Goal: Task Accomplishment & Management: Use online tool/utility

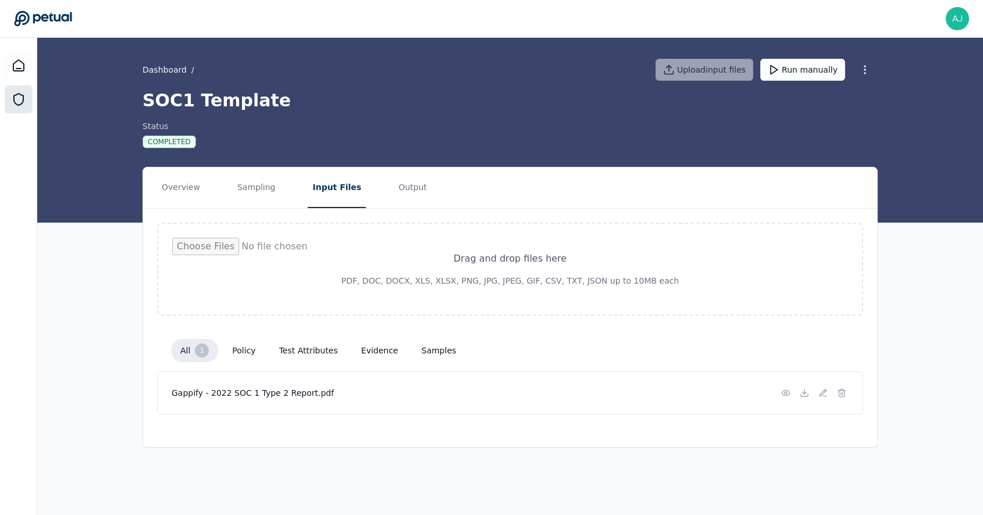
click at [22, 102] on icon at bounding box center [19, 99] width 14 height 14
click at [407, 360] on div "all 1 policy test attributes evidence samples" at bounding box center [510, 350] width 678 height 23
click at [400, 179] on button "Output" at bounding box center [413, 188] width 38 height 41
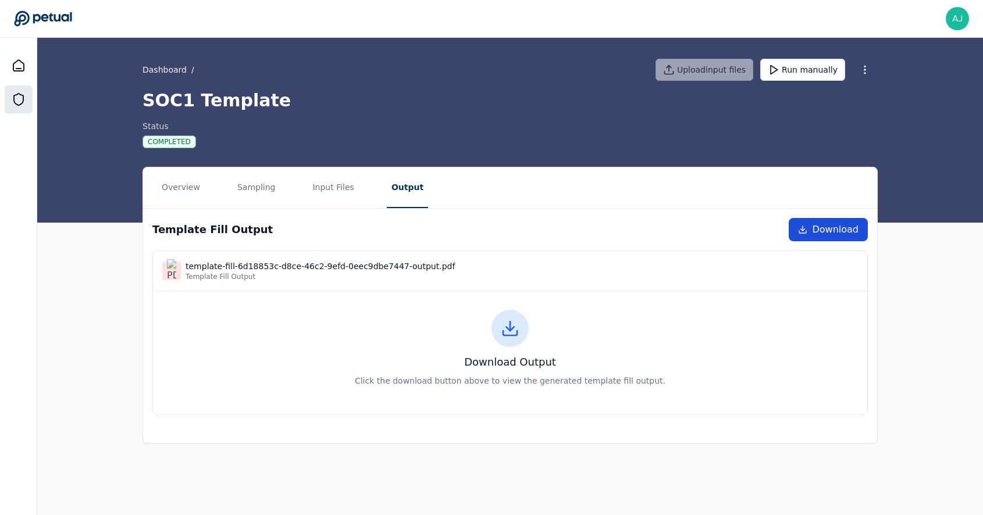
click at [827, 226] on span "Download" at bounding box center [835, 230] width 47 height 14
click at [314, 187] on button "Input Files" at bounding box center [333, 188] width 51 height 41
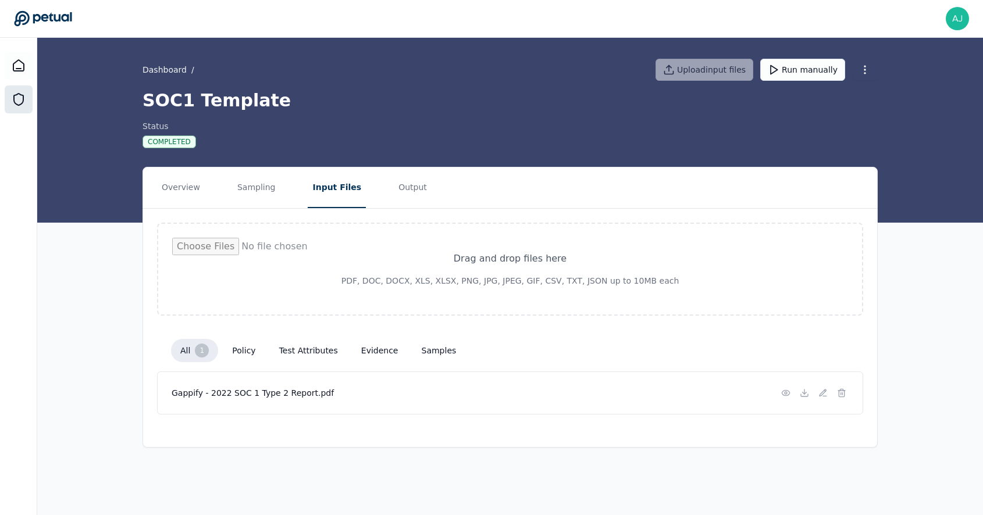
click at [506, 268] on input "file" at bounding box center [510, 269] width 676 height 63
type input "**********"
click at [825, 77] on button "Run manually" at bounding box center [802, 70] width 85 height 22
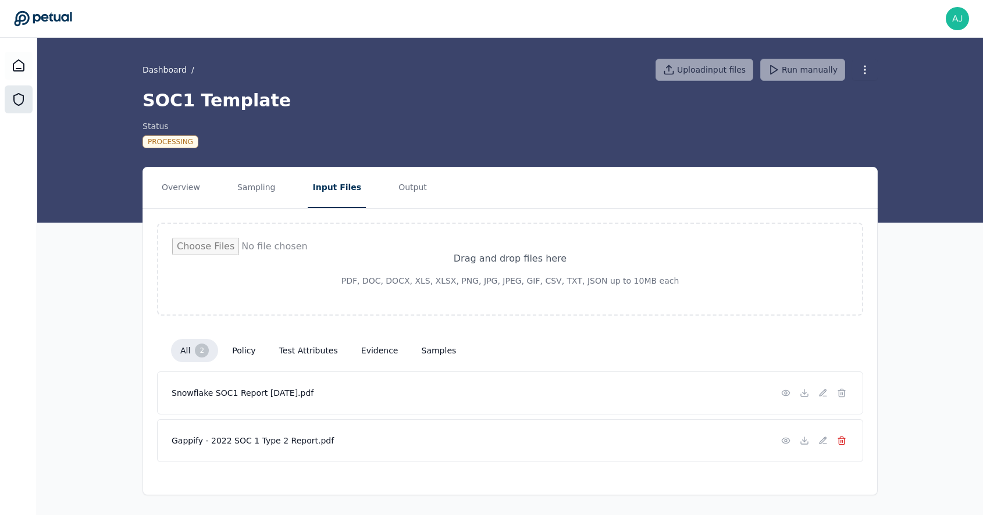
click at [841, 442] on line at bounding box center [841, 441] width 0 height 2
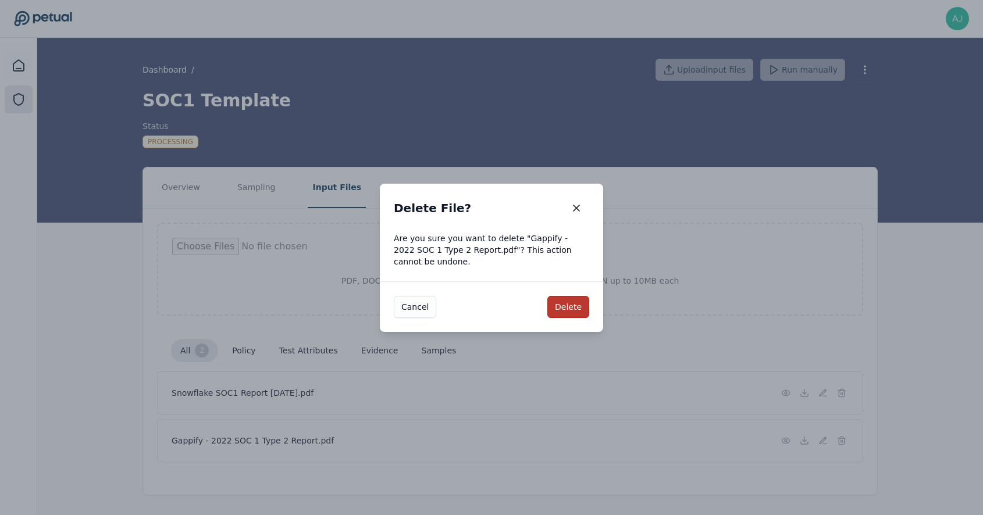
click at [583, 305] on button "Delete" at bounding box center [568, 307] width 42 height 22
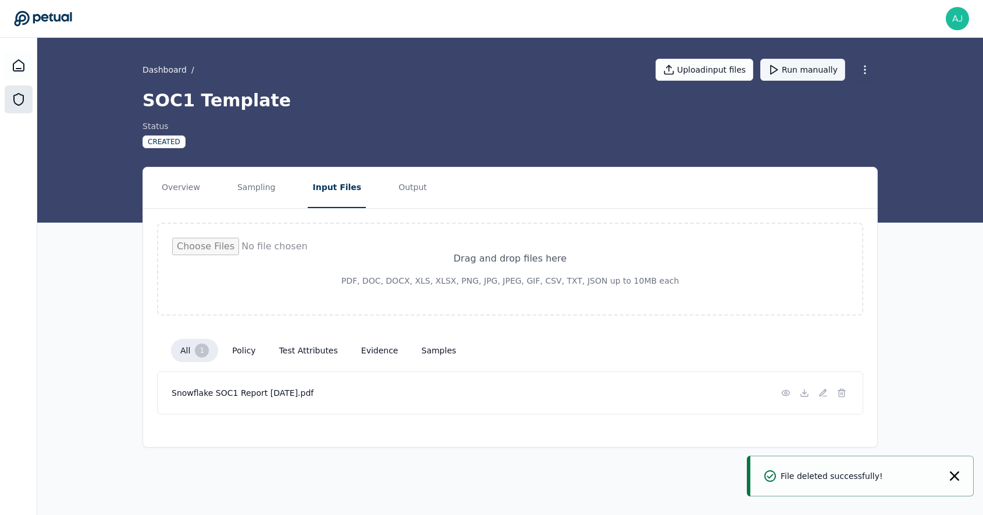
click at [805, 69] on button "Run manually" at bounding box center [802, 70] width 85 height 22
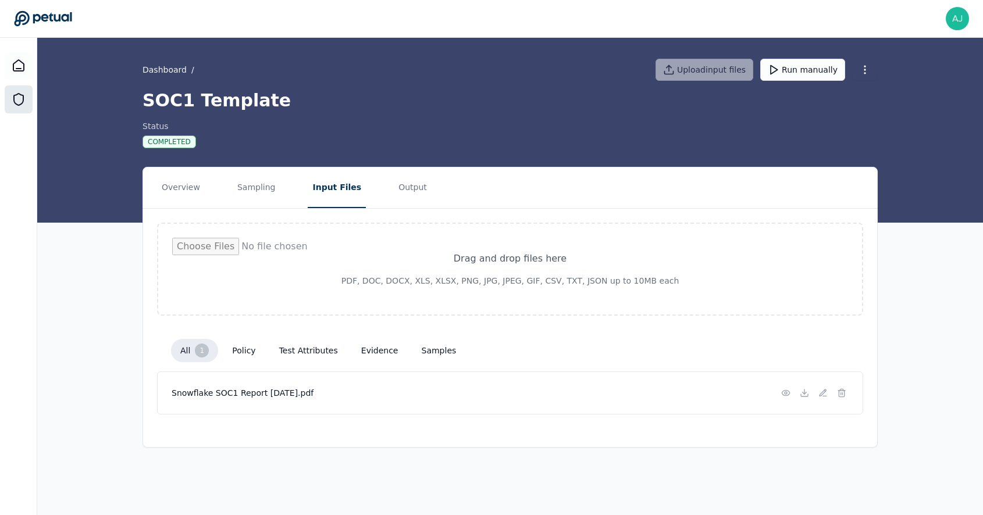
drag, startPoint x: 390, startPoint y: 350, endPoint x: 384, endPoint y: 355, distance: 7.8
click at [384, 355] on button "evidence" at bounding box center [380, 350] width 56 height 21
click at [312, 348] on button "test attributes" at bounding box center [308, 350] width 77 height 21
click at [401, 190] on button "Output" at bounding box center [413, 188] width 38 height 41
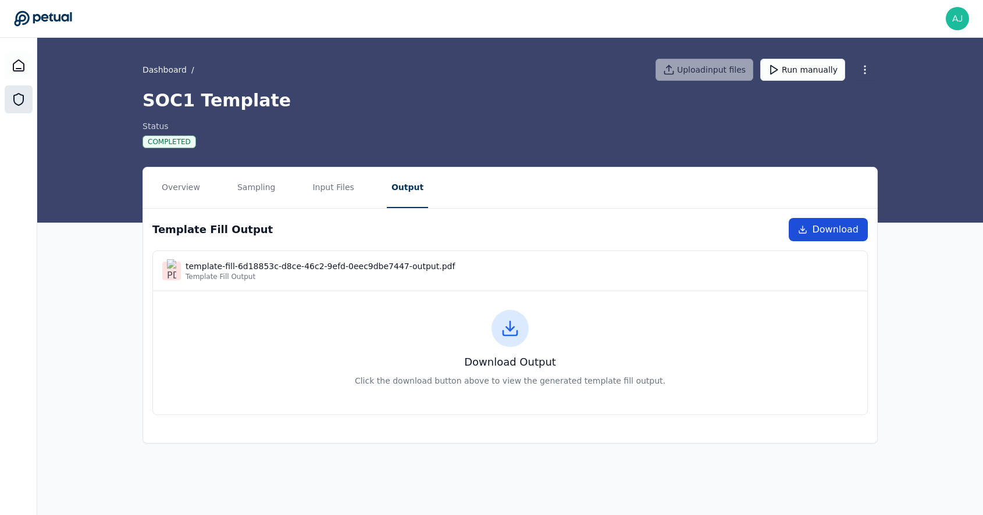
click at [825, 233] on span "Download" at bounding box center [835, 230] width 47 height 14
click at [197, 191] on button "Overview" at bounding box center [181, 188] width 48 height 41
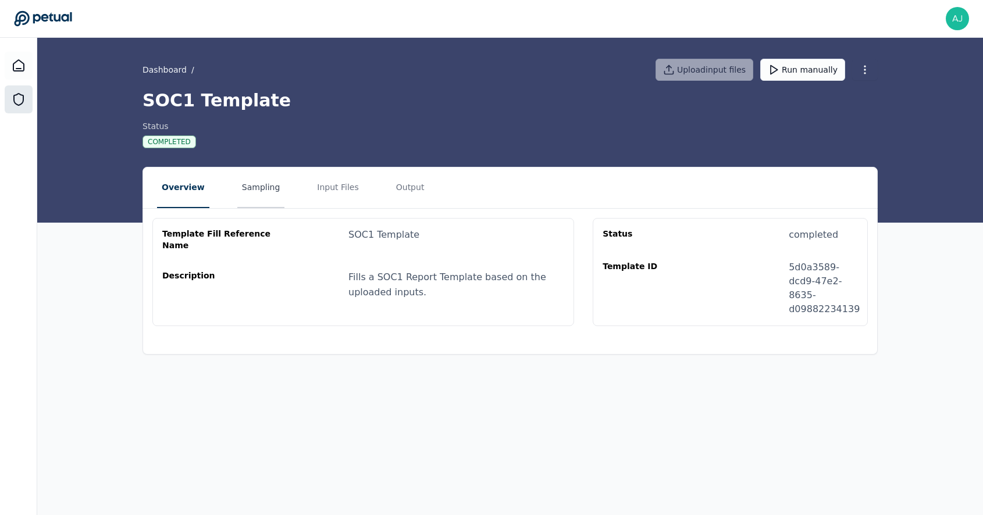
click at [260, 193] on button "Sampling" at bounding box center [261, 188] width 48 height 41
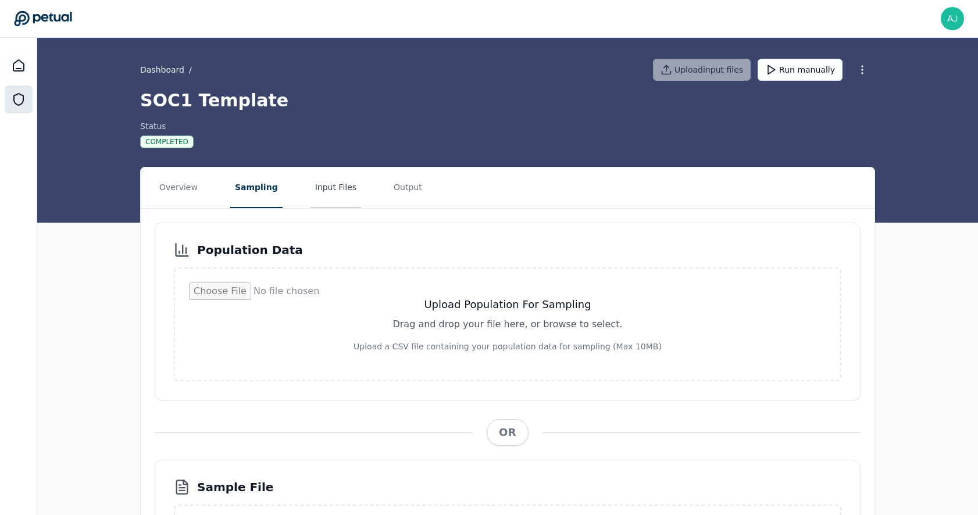
click at [326, 185] on button "Input Files" at bounding box center [336, 188] width 51 height 41
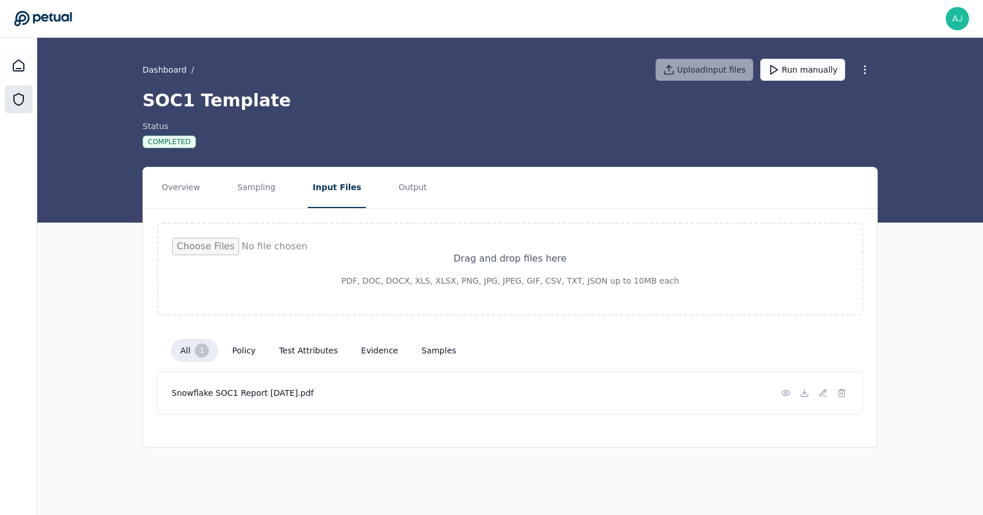
click at [258, 350] on button "policy" at bounding box center [244, 350] width 42 height 21
click at [308, 351] on button "test attributes" at bounding box center [308, 350] width 77 height 21
click at [361, 355] on button "evidence" at bounding box center [380, 350] width 56 height 21
click at [432, 358] on button "samples" at bounding box center [439, 350] width 54 height 21
click at [400, 202] on button "Output" at bounding box center [413, 188] width 38 height 41
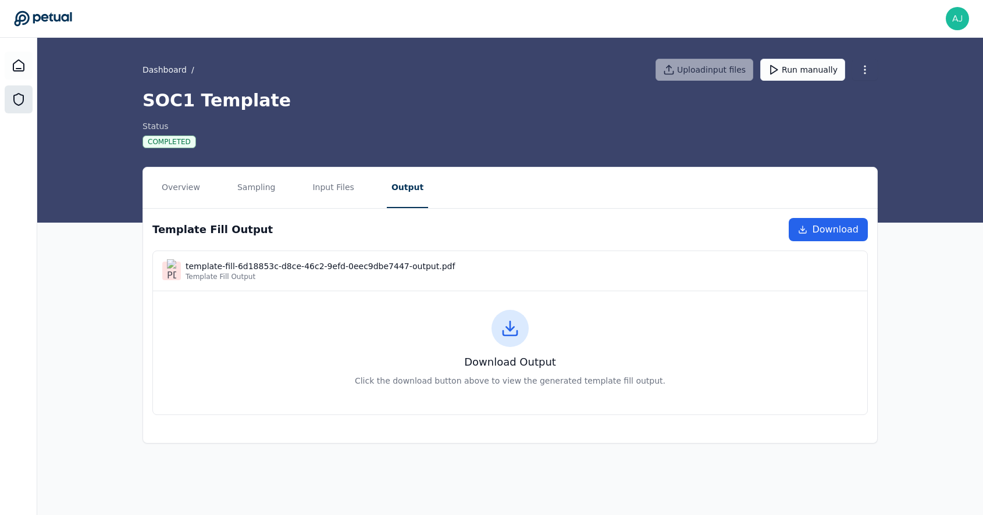
click at [299, 265] on div "template-fill-6d18853c-d8ce-46c2-9efd-0eec9dbe7447-output.pdf" at bounding box center [320, 267] width 269 height 12
click at [511, 331] on icon at bounding box center [510, 328] width 19 height 19
click at [849, 224] on span "Download" at bounding box center [835, 230] width 47 height 14
click at [176, 187] on button "Overview" at bounding box center [181, 188] width 48 height 41
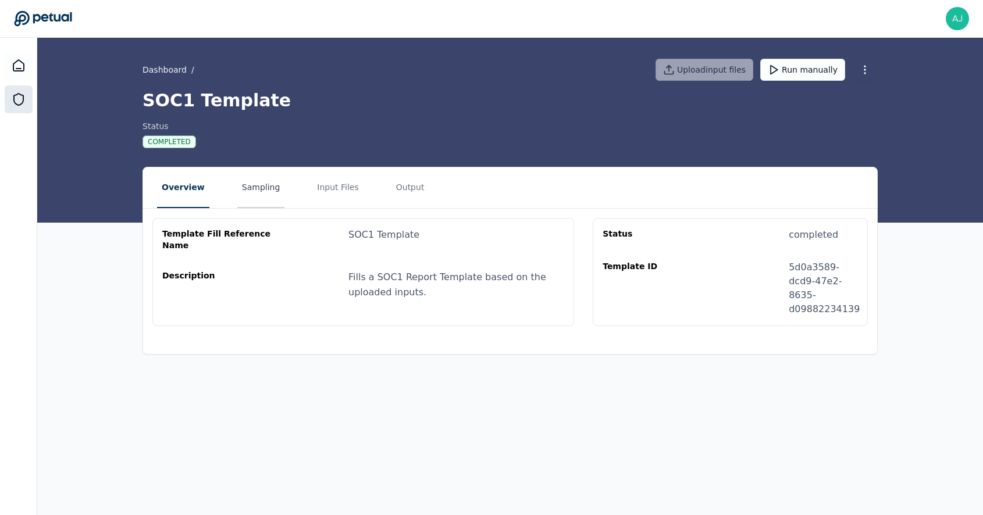
click at [255, 200] on button "Sampling" at bounding box center [261, 188] width 48 height 41
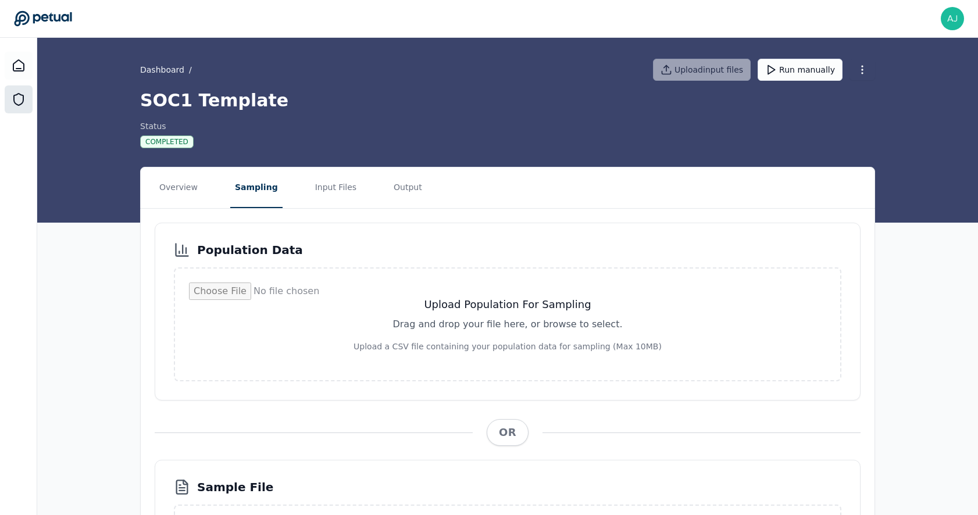
click at [298, 184] on nav "Overview Sampling Input Files Output" at bounding box center [508, 188] width 734 height 41
click at [329, 190] on button "Input Files" at bounding box center [336, 188] width 51 height 41
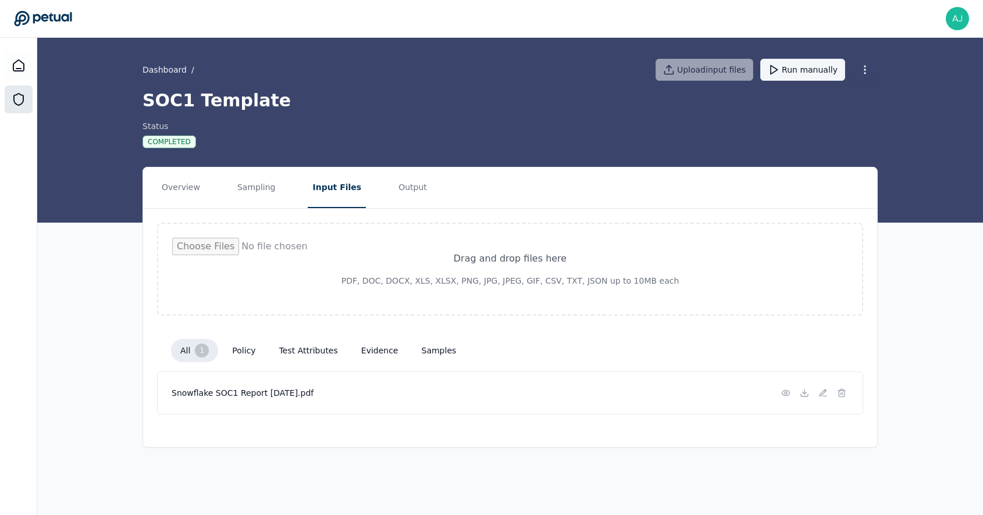
click at [788, 74] on button "Run manually" at bounding box center [802, 70] width 85 height 22
click at [959, 478] on icon "Notifications (F8)" at bounding box center [954, 476] width 9 height 9
click at [840, 398] on div "Snowflake SOC1 Report [DATE].pdf" at bounding box center [510, 393] width 706 height 43
click at [841, 396] on icon at bounding box center [841, 393] width 9 height 9
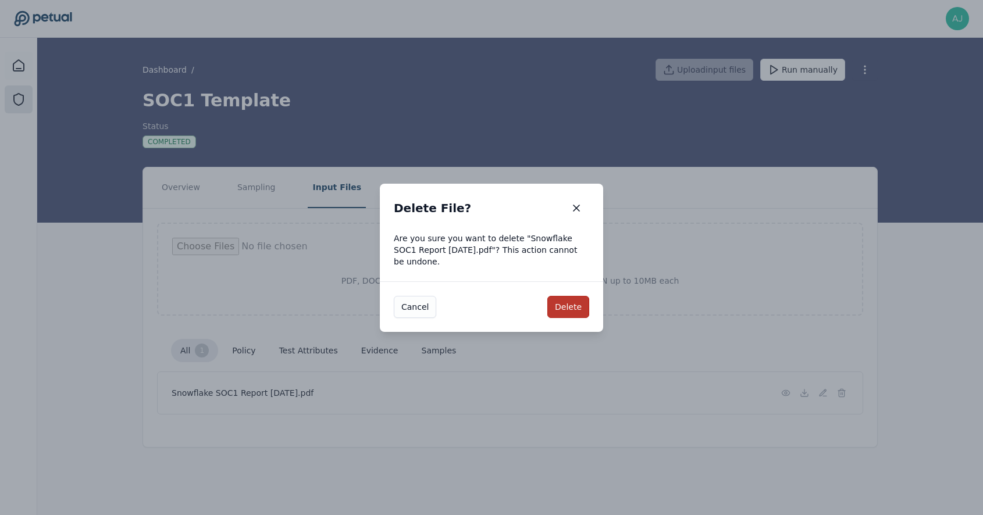
click at [566, 308] on button "Delete" at bounding box center [568, 307] width 42 height 22
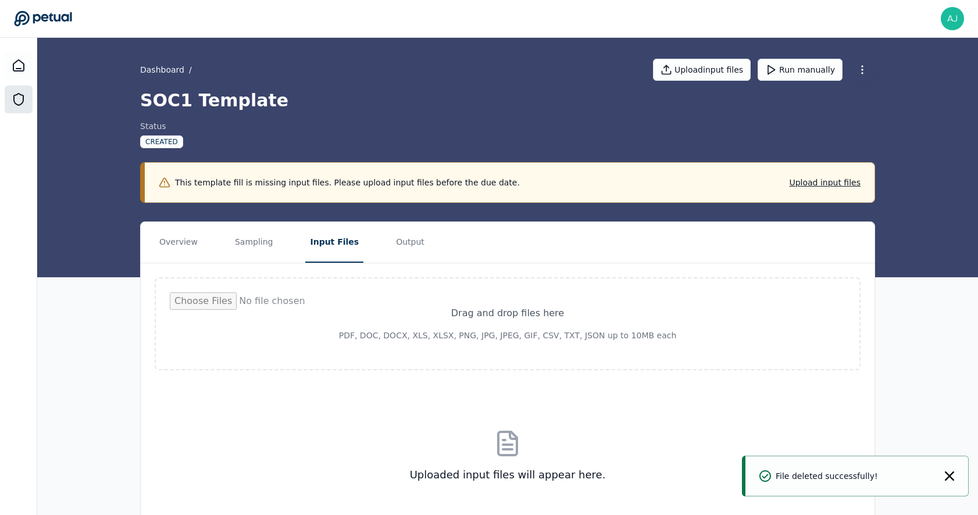
click at [508, 328] on input "file" at bounding box center [508, 324] width 676 height 63
type input "**********"
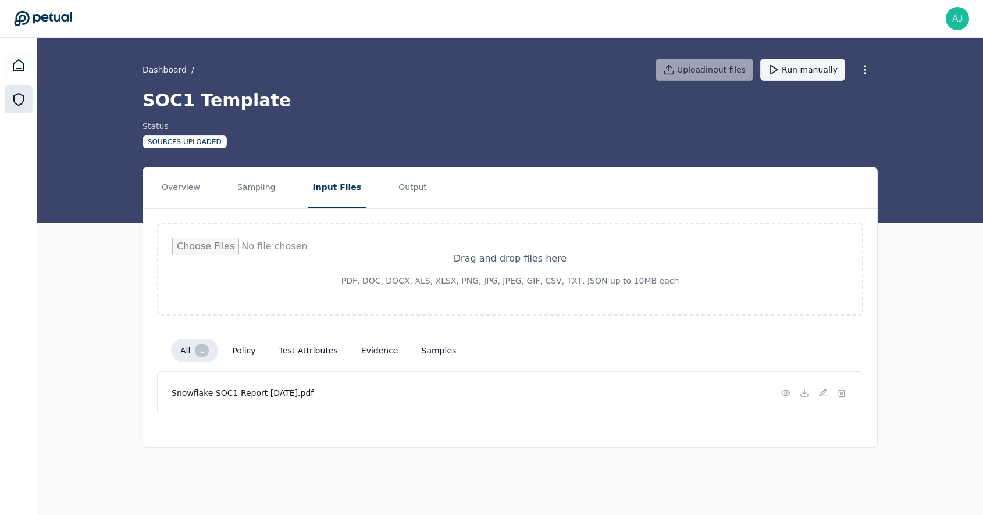
click at [811, 72] on button "Run manually" at bounding box center [802, 70] width 85 height 22
